Goal: Information Seeking & Learning: Find specific fact

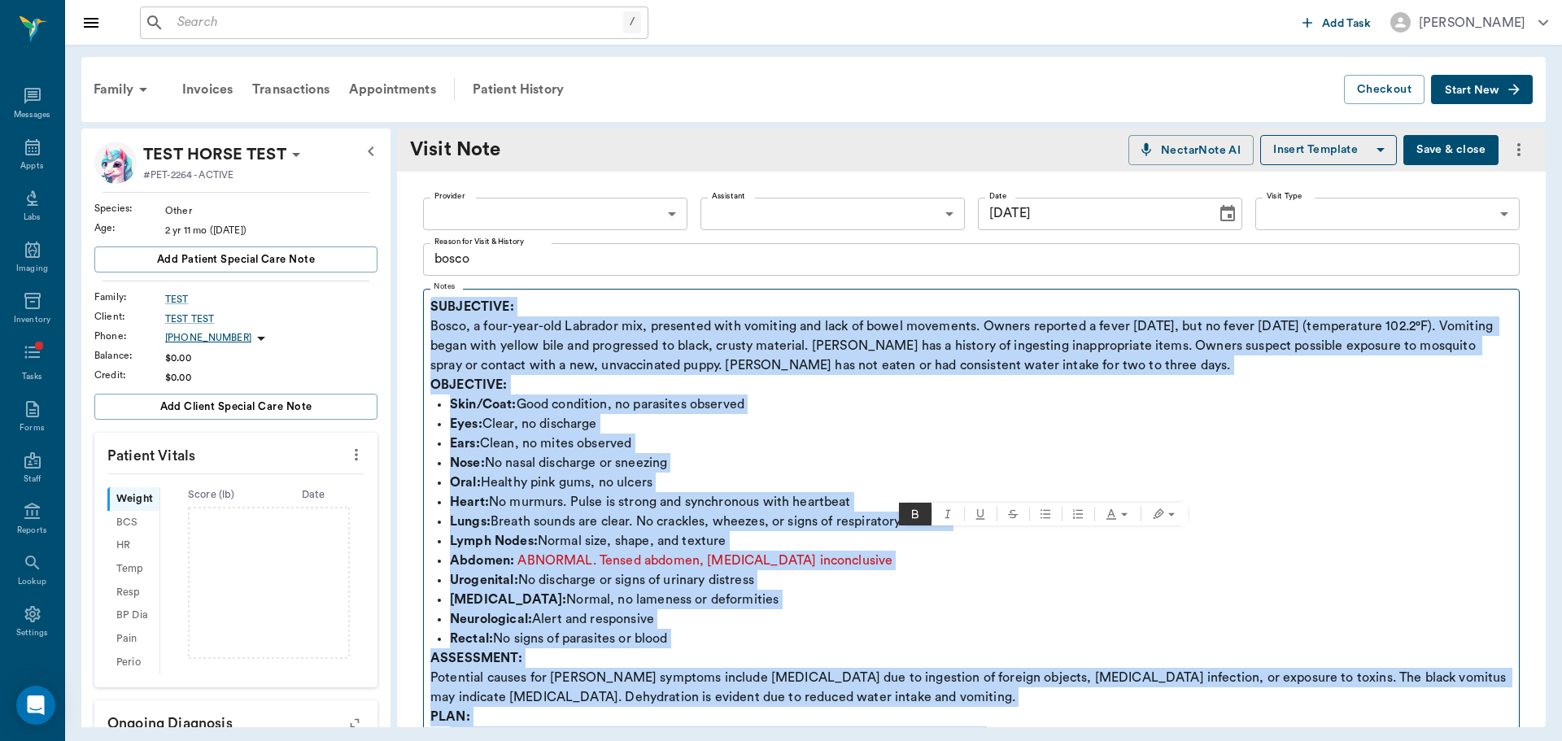
scroll to position [326, 0]
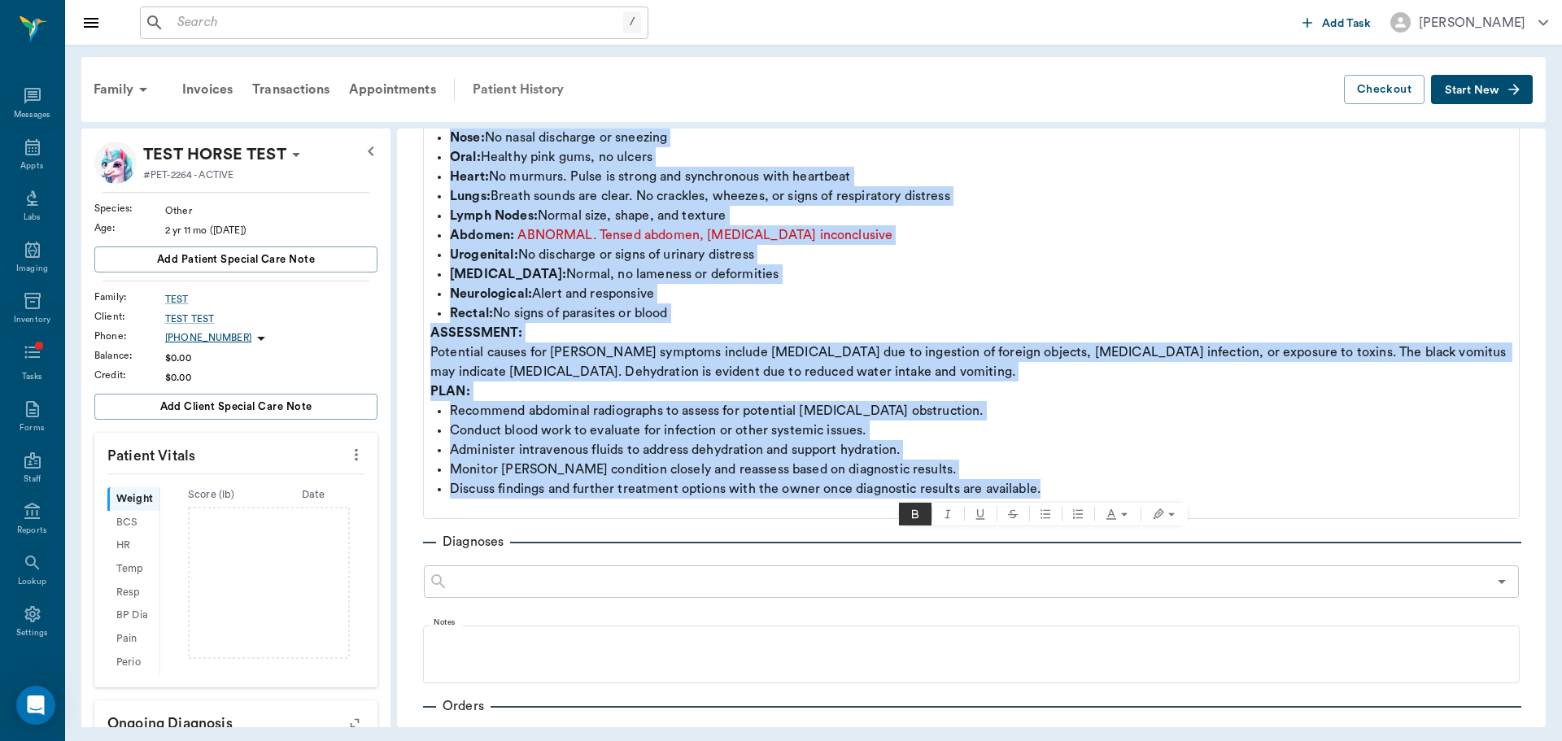
click at [537, 89] on div "Patient History" at bounding box center [518, 89] width 111 height 39
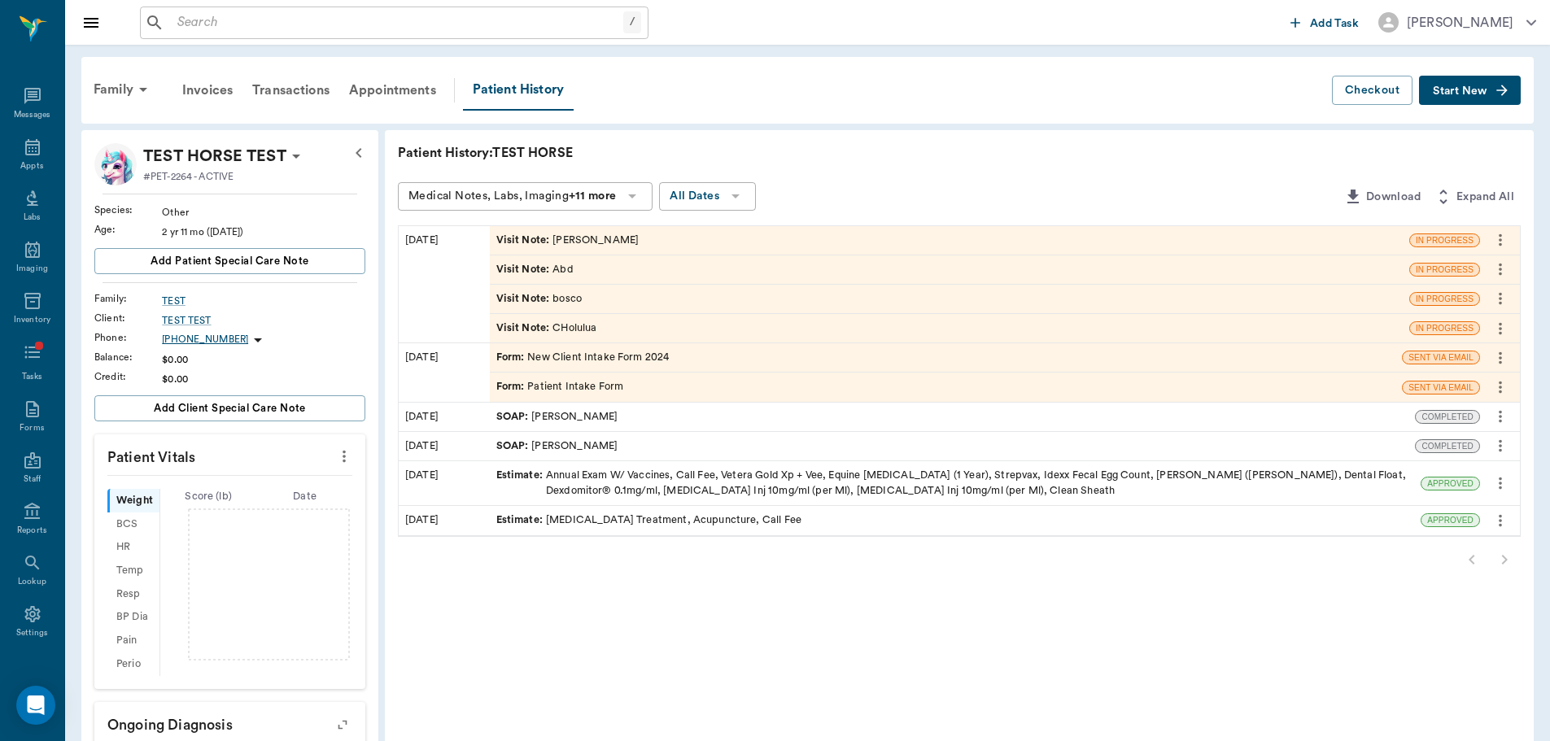
click at [559, 244] on div "Visit Note : [PERSON_NAME]" at bounding box center [567, 240] width 143 height 15
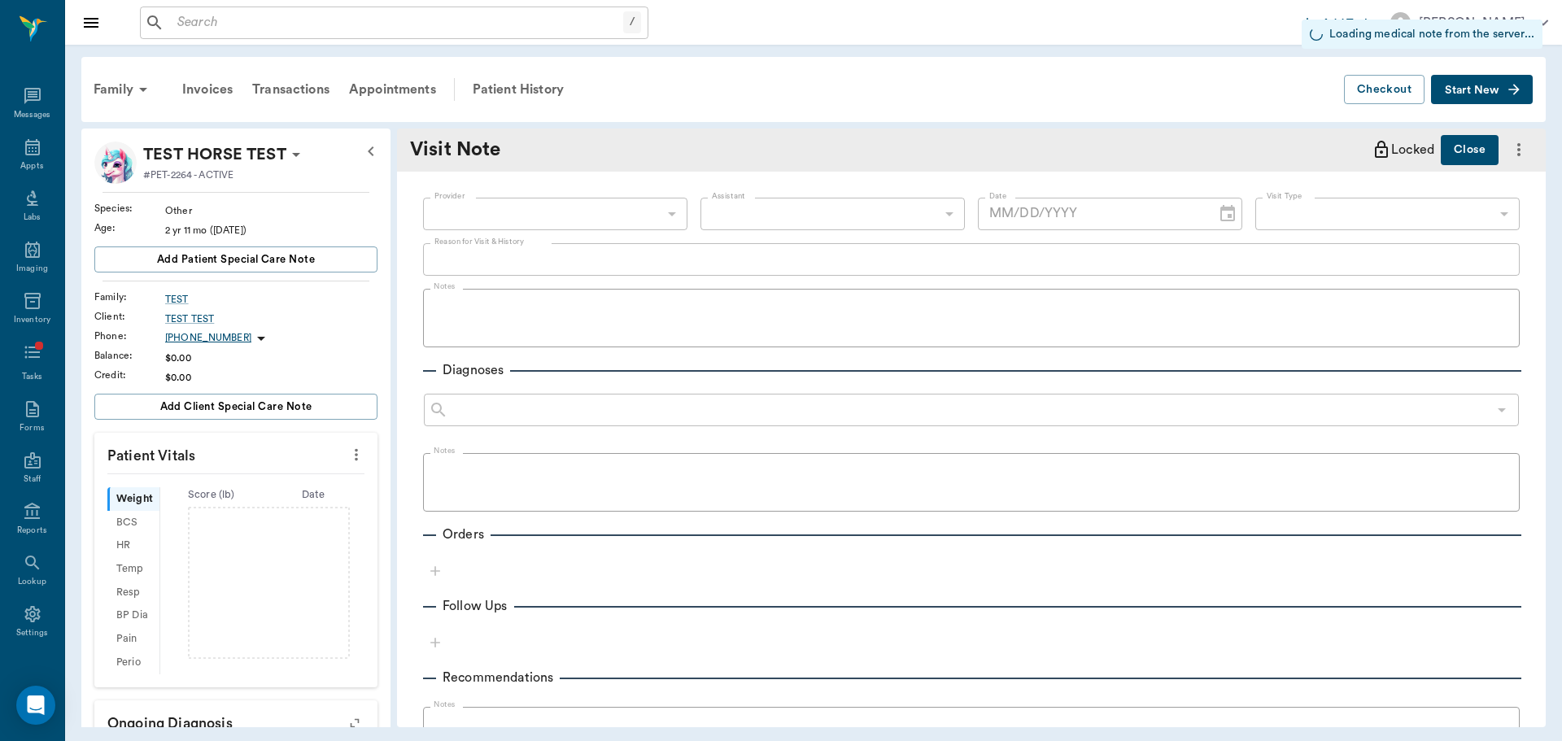
type input "[DATE]"
type textarea "[PERSON_NAME]"
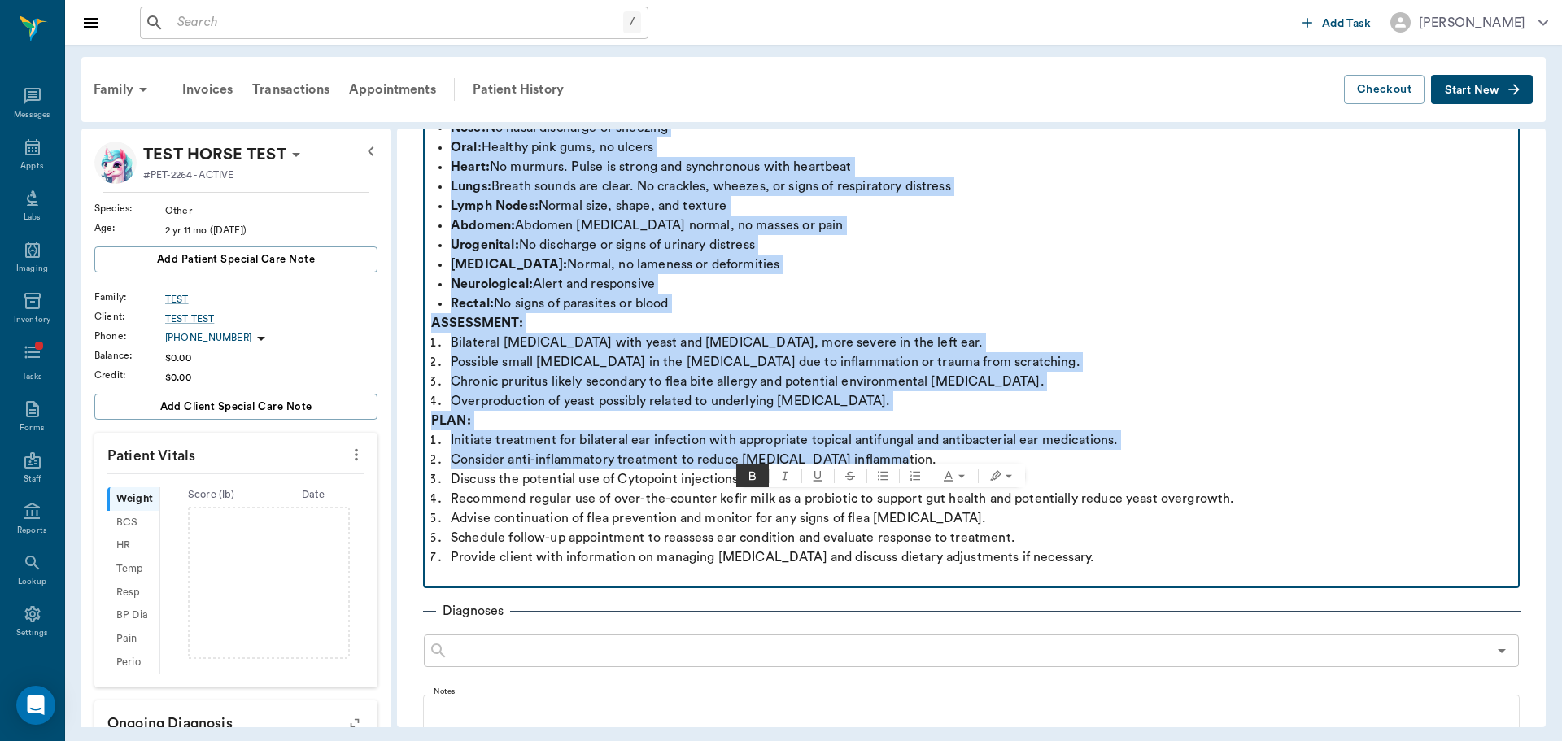
scroll to position [326, 0]
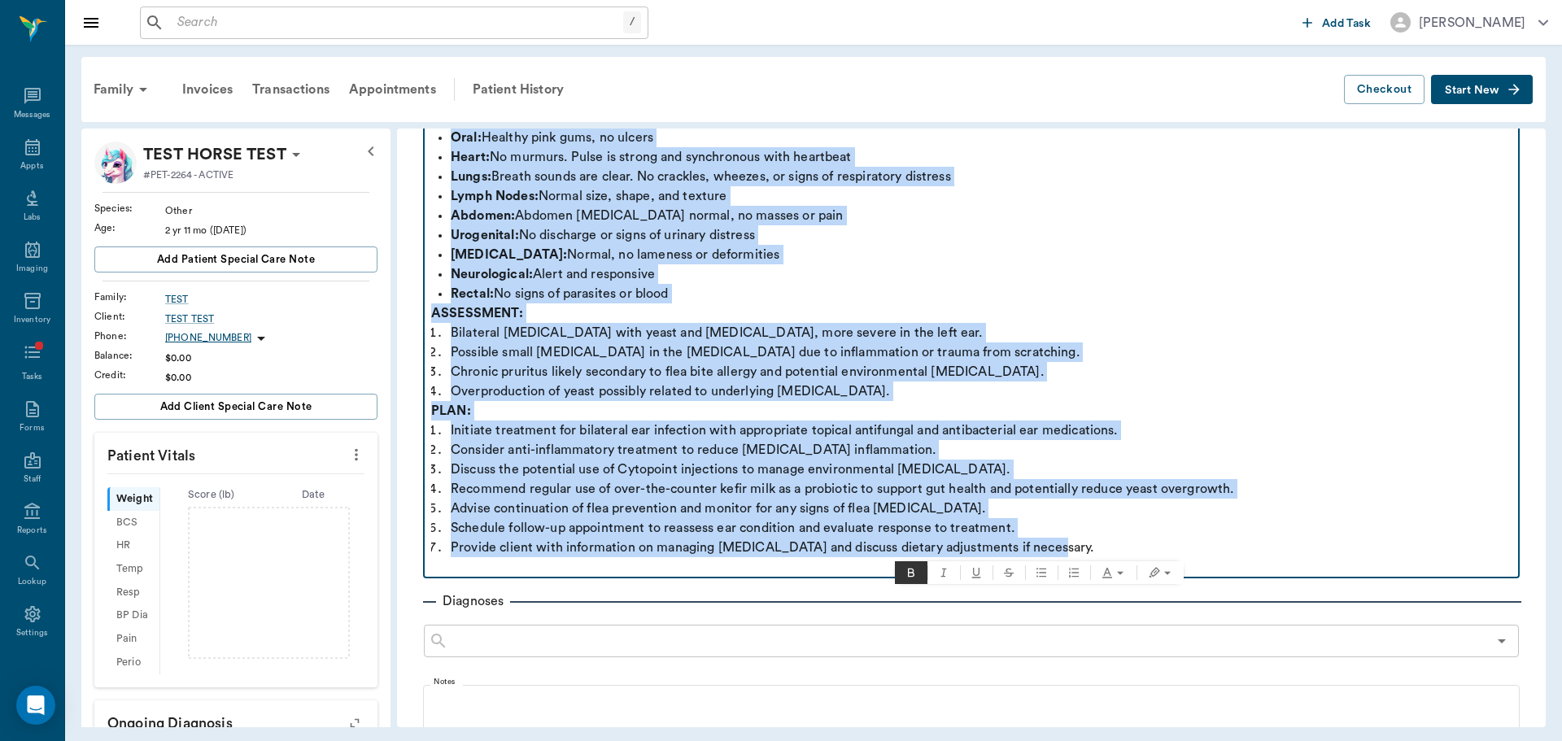
drag, startPoint x: 430, startPoint y: 305, endPoint x: 1204, endPoint y: 556, distance: 812.7
click at [1204, 556] on div "SUBJECTIVE: [PERSON_NAME], a five-year-old [DEMOGRAPHIC_DATA] castrated canine,…" at bounding box center [971, 274] width 1081 height 605
copy div "SUBJECTIVE: [PERSON_NAME], a five-year-old [DEMOGRAPHIC_DATA] castrated canine,…"
